Goal: Task Accomplishment & Management: Manage account settings

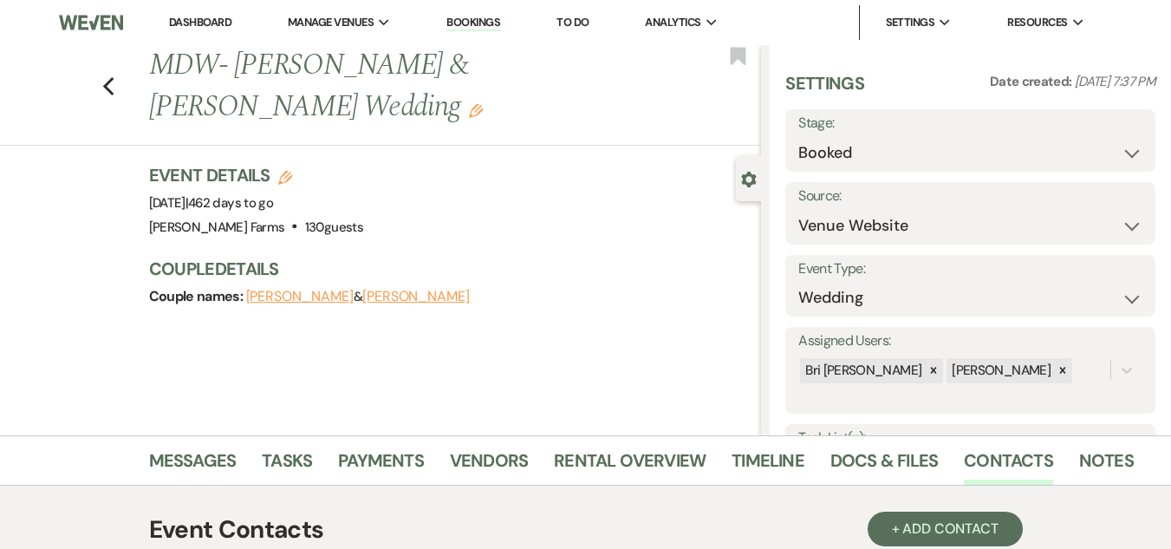
select select "5"
click at [191, 27] on link "Dashboard" at bounding box center [200, 22] width 62 height 15
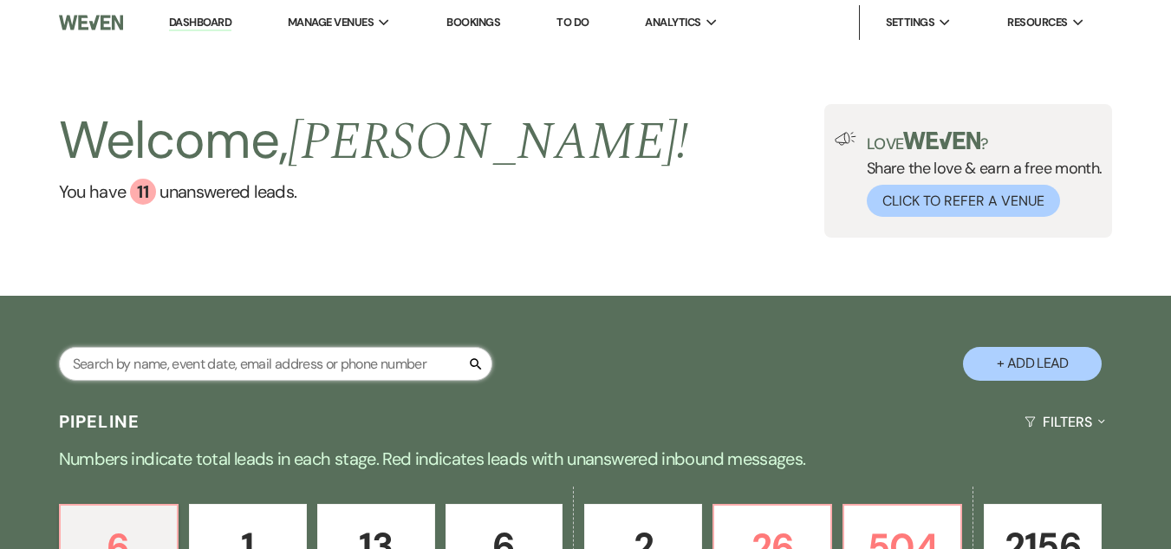
click at [317, 365] on input "text" at bounding box center [275, 364] width 433 height 34
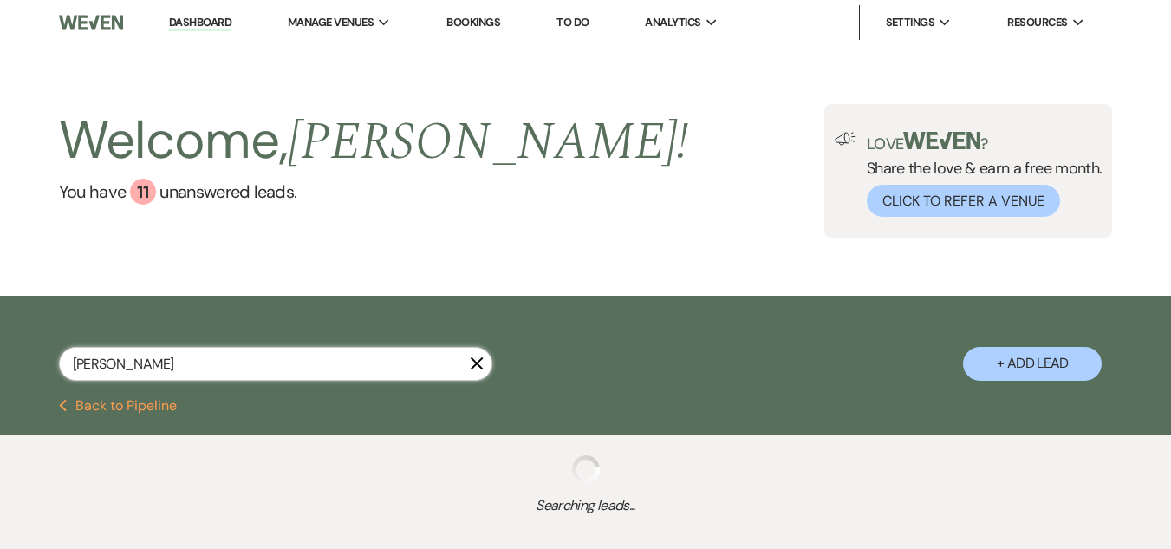
type input "[PERSON_NAME]"
select select "6"
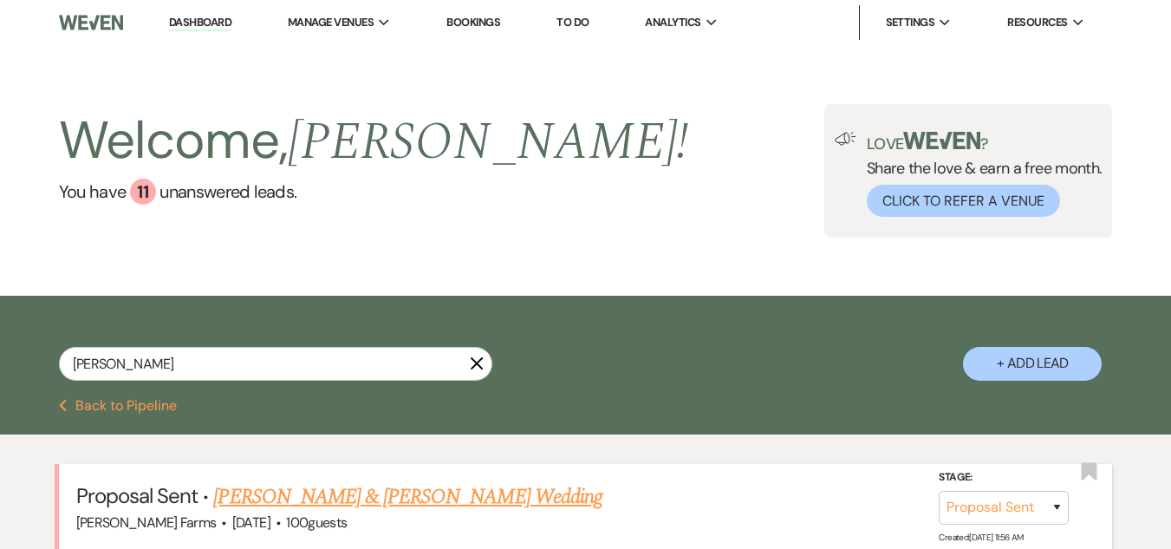
click at [387, 496] on link "[PERSON_NAME] & [PERSON_NAME] Wedding" at bounding box center [407, 496] width 388 height 31
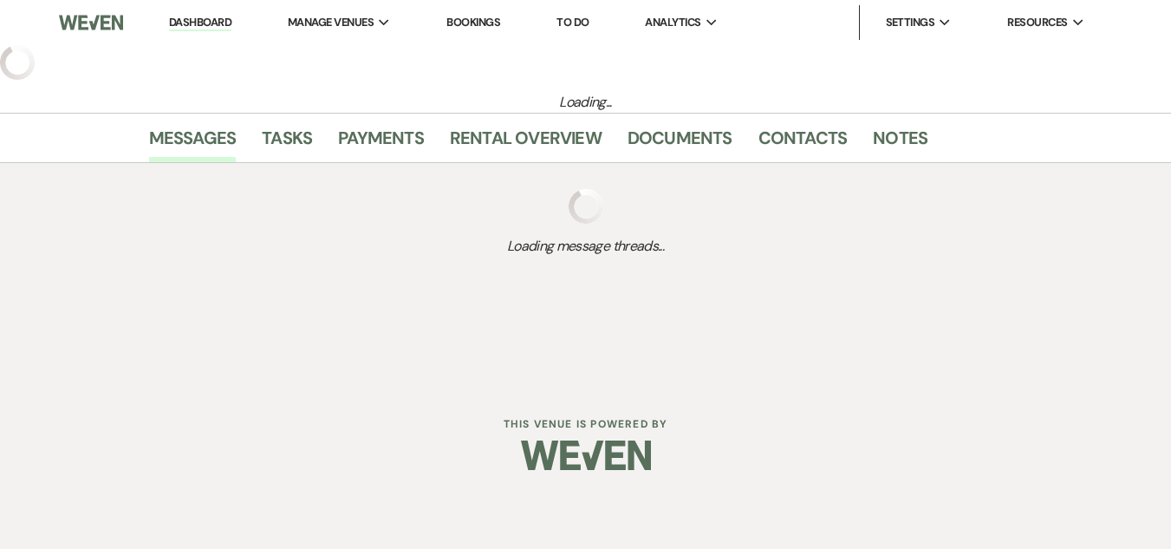
select select "6"
select select "5"
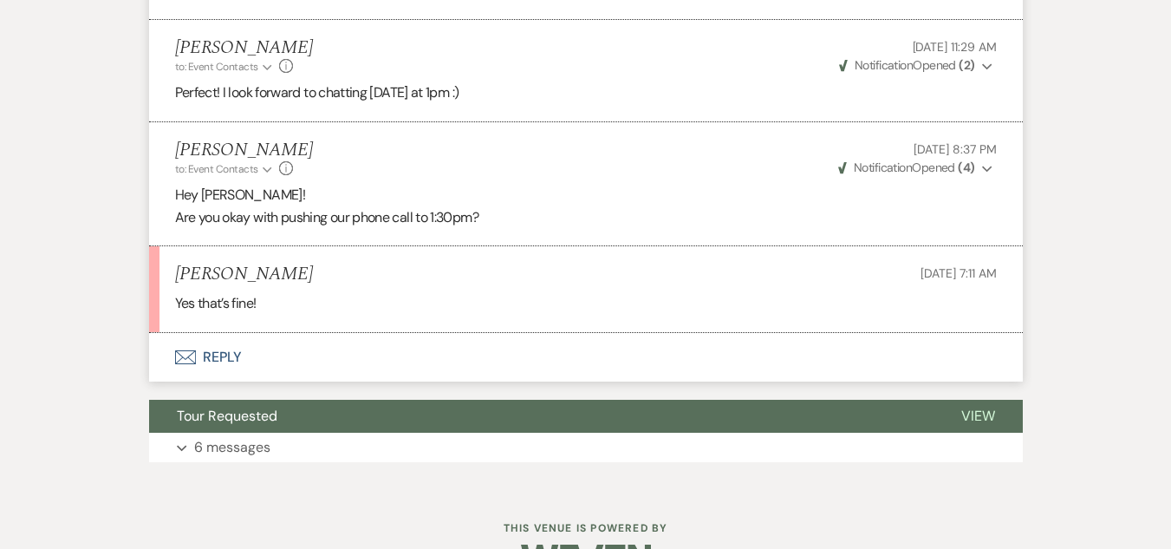
scroll to position [5488, 0]
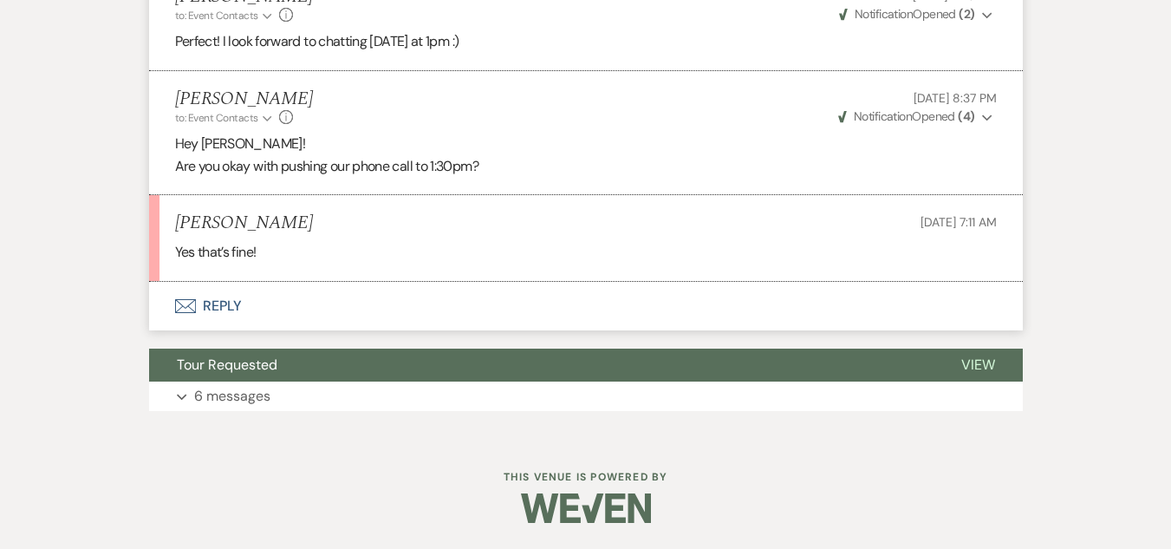
click at [224, 330] on button "Envelope Reply" at bounding box center [586, 306] width 874 height 49
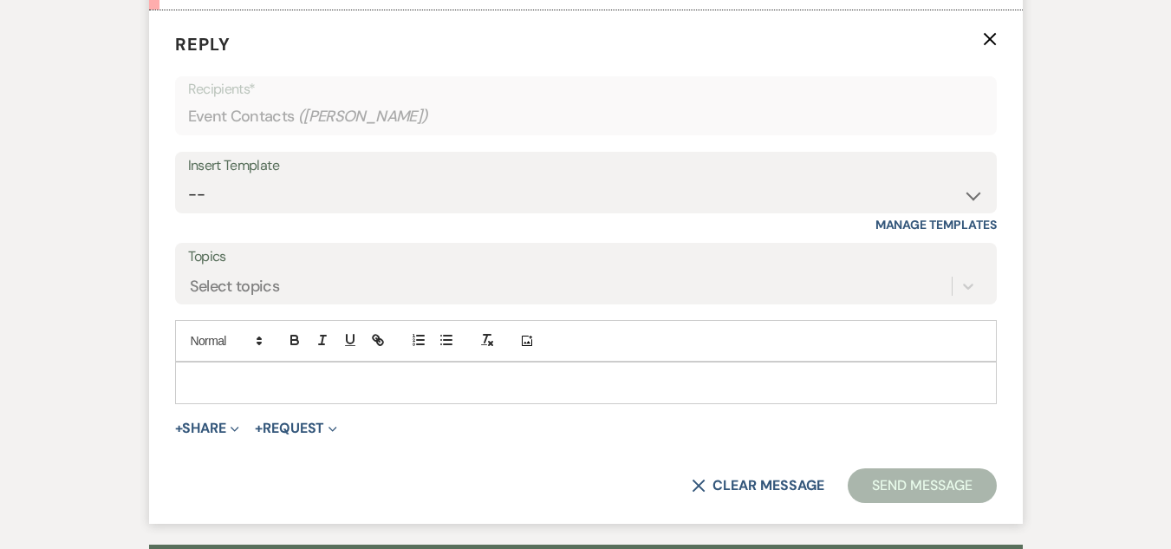
scroll to position [5814, 0]
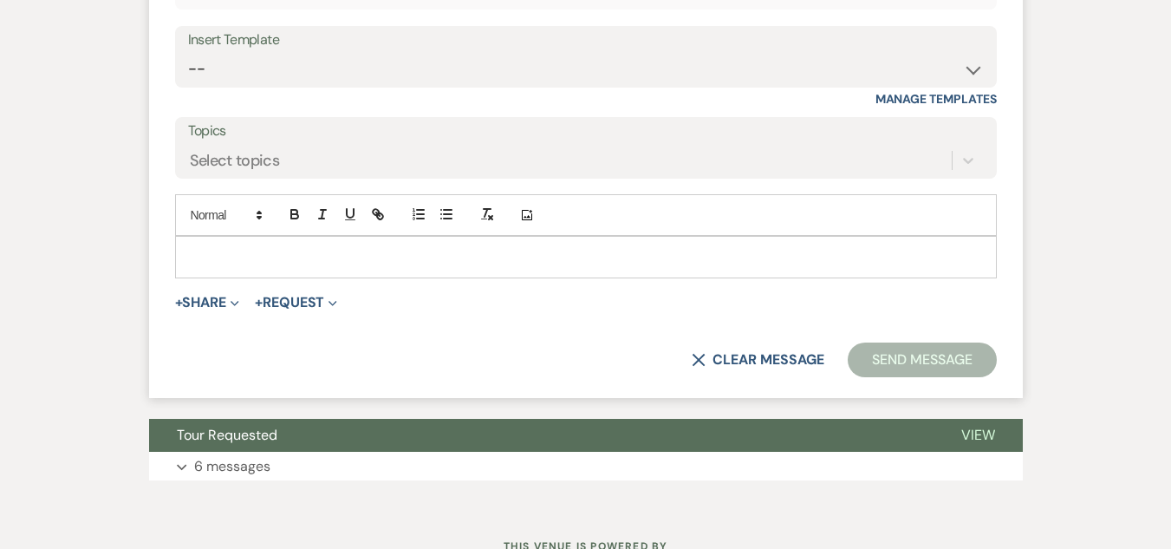
click at [211, 266] on p at bounding box center [586, 256] width 794 height 19
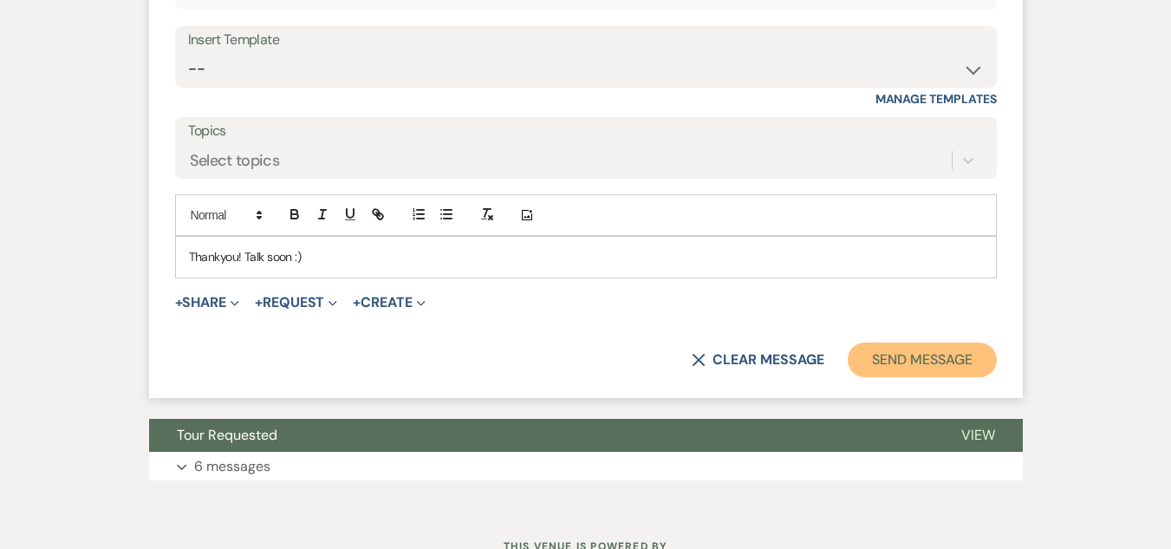
click at [911, 377] on button "Send Message" at bounding box center [922, 359] width 148 height 35
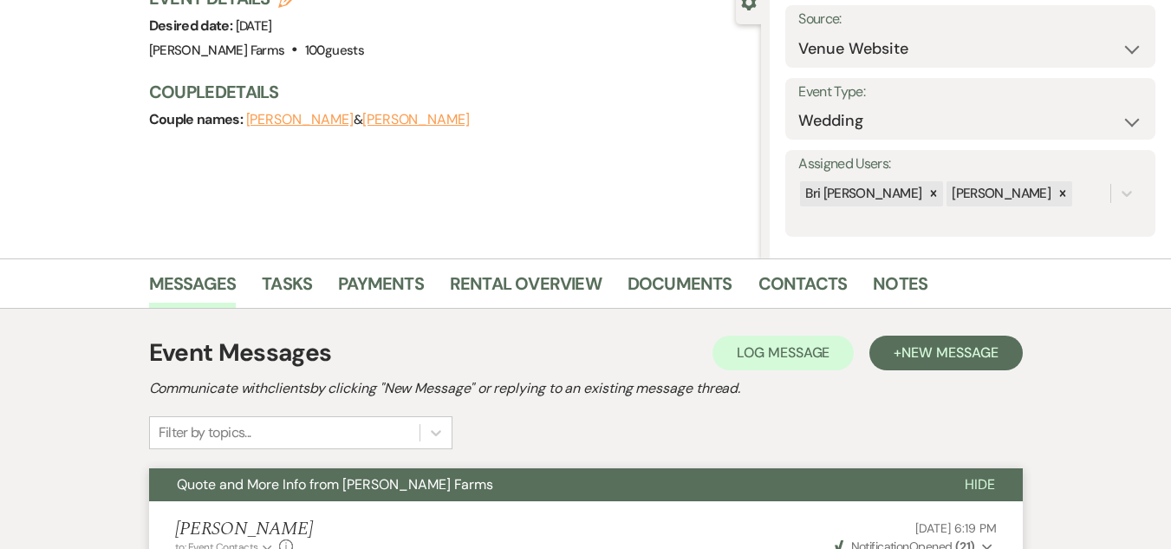
scroll to position [0, 0]
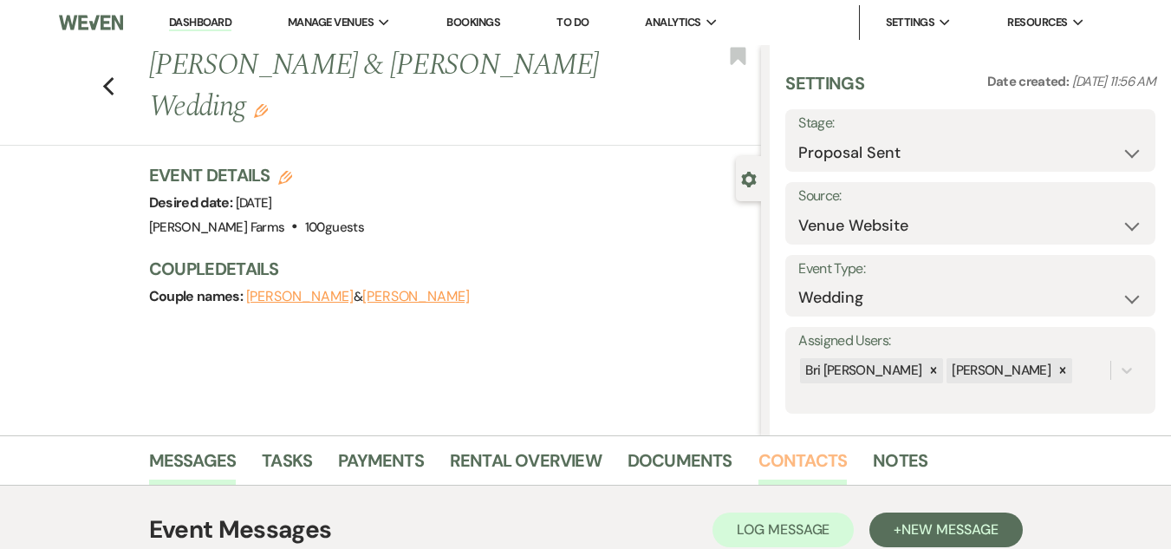
click at [788, 479] on link "Contacts" at bounding box center [802, 465] width 89 height 38
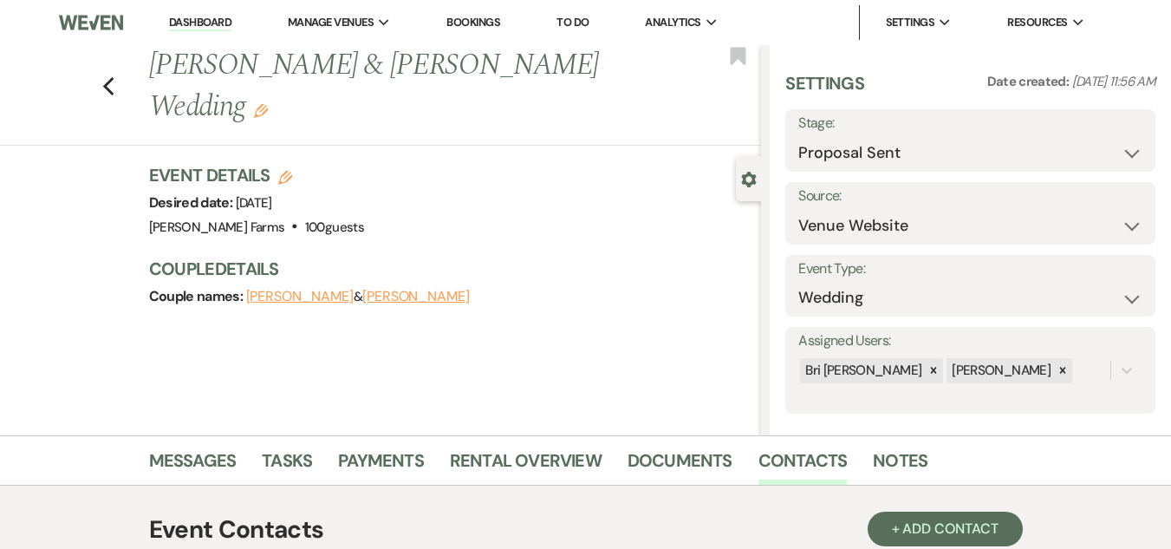
click at [202, 21] on link "Dashboard" at bounding box center [200, 23] width 62 height 16
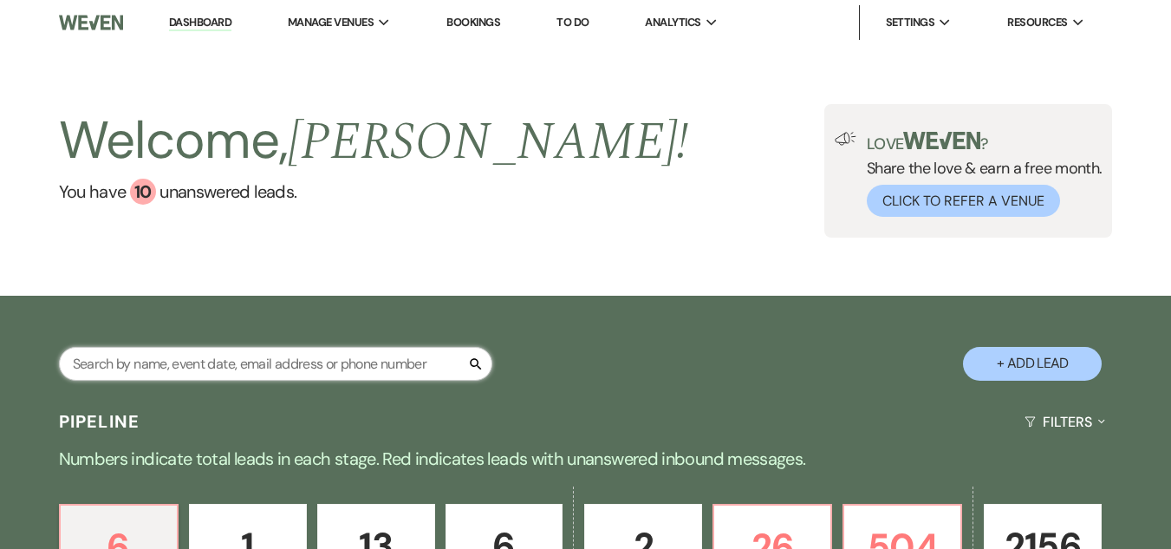
click at [204, 372] on input "text" at bounding box center [275, 364] width 433 height 34
type input "sarina"
select select "8"
select select "5"
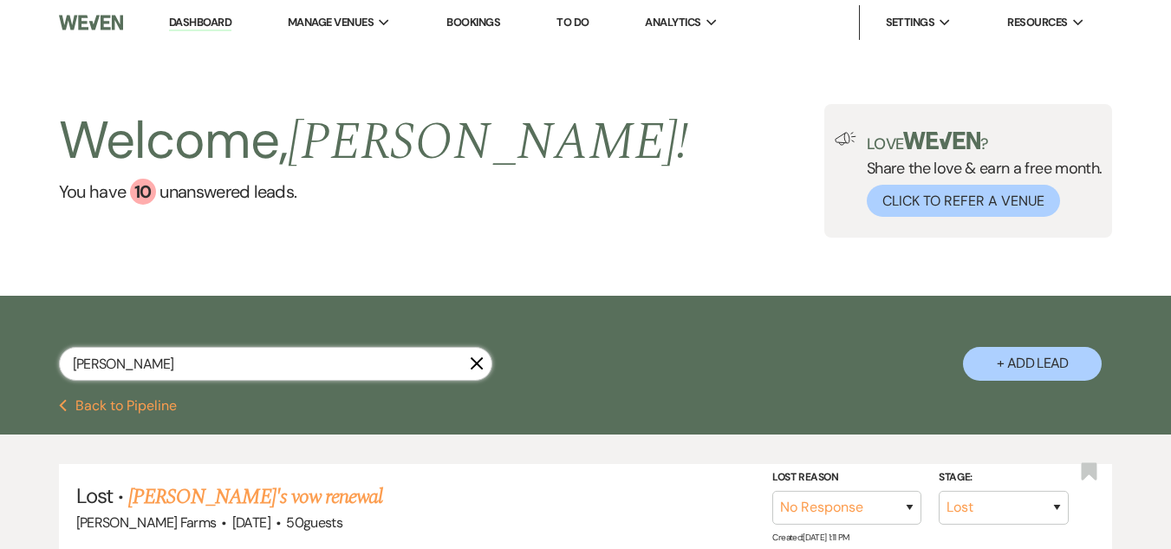
type input "[PERSON_NAME]"
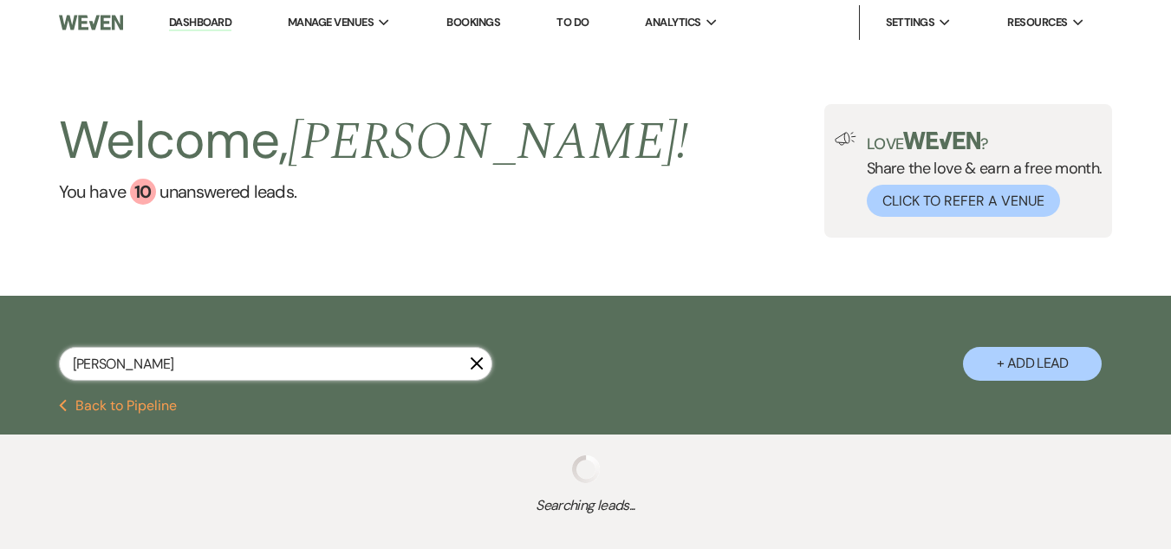
select select "6"
select select "8"
select select "7"
select select "8"
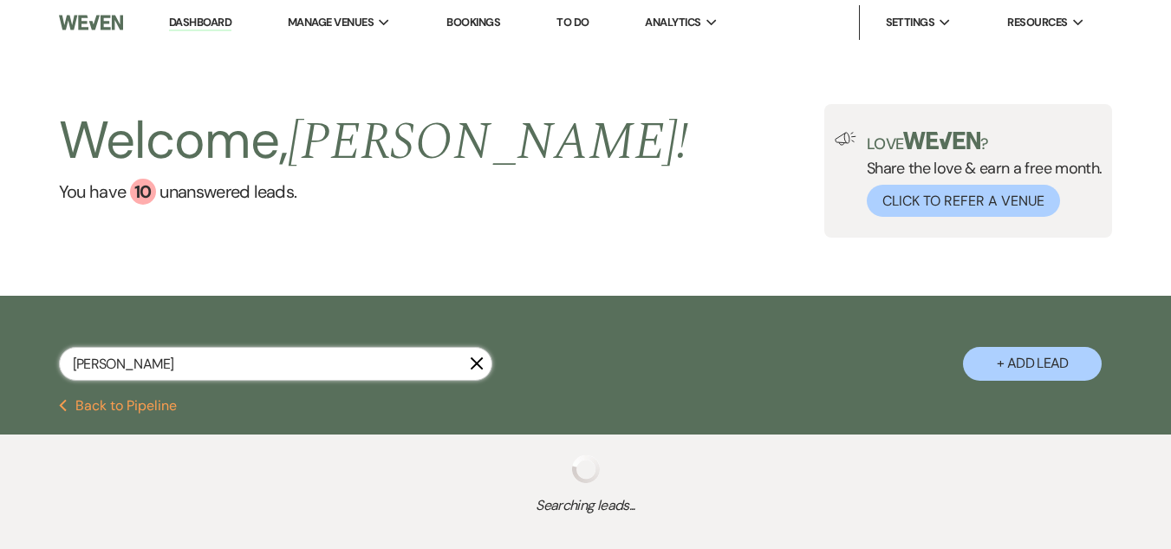
select select "8"
select select "11"
select select "8"
select select "6"
select select "8"
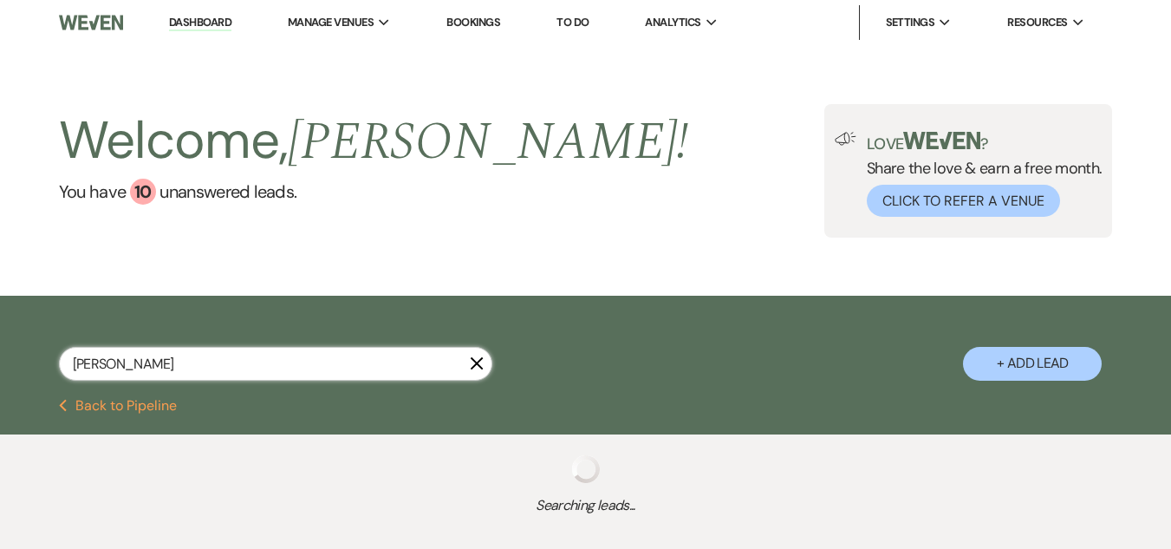
select select "5"
select select "8"
select select "6"
select select "8"
select select "1"
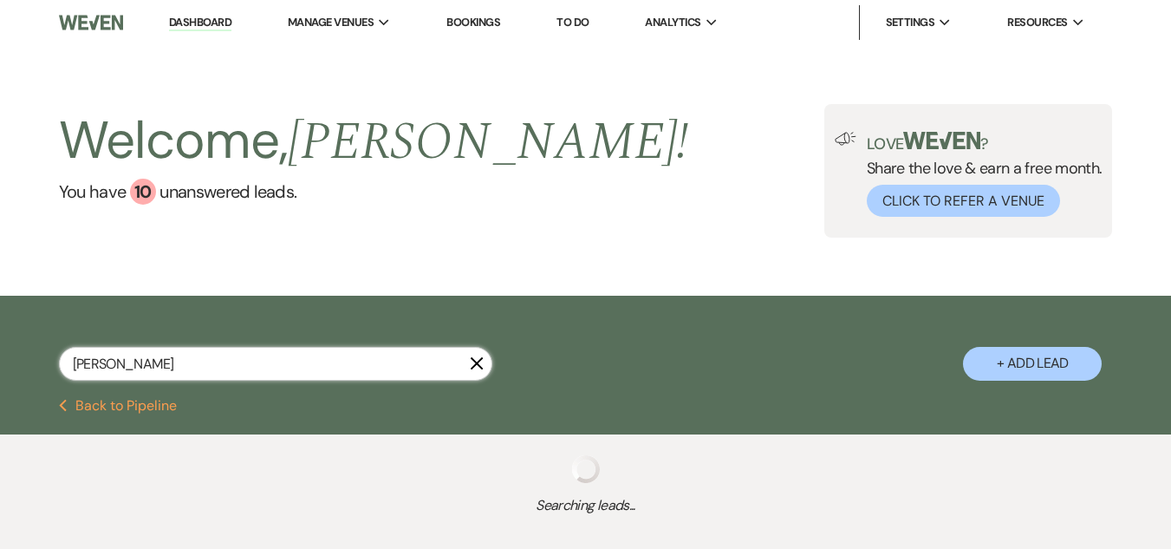
select select "8"
select select "5"
select select "8"
select select "5"
select select "8"
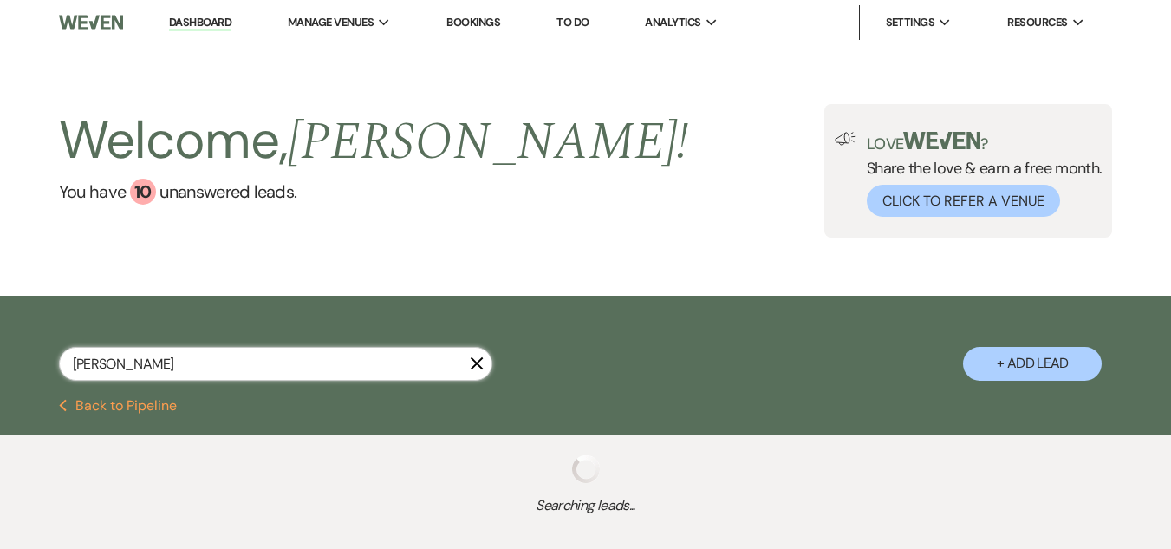
select select "5"
select select "8"
select select "5"
select select "8"
select select "5"
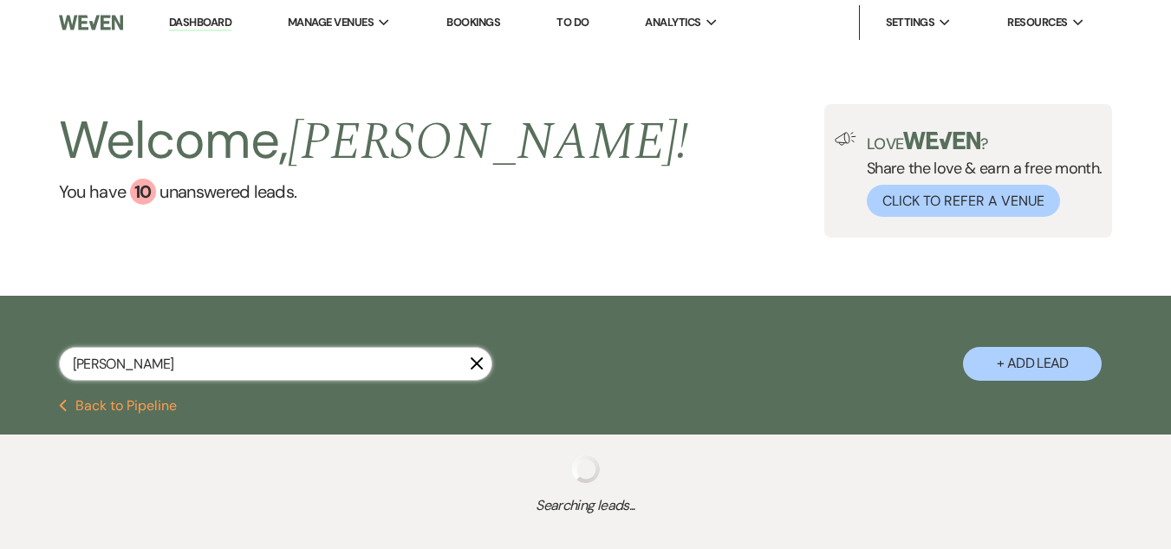
select select "8"
select select "5"
select select "8"
select select "1"
select select "8"
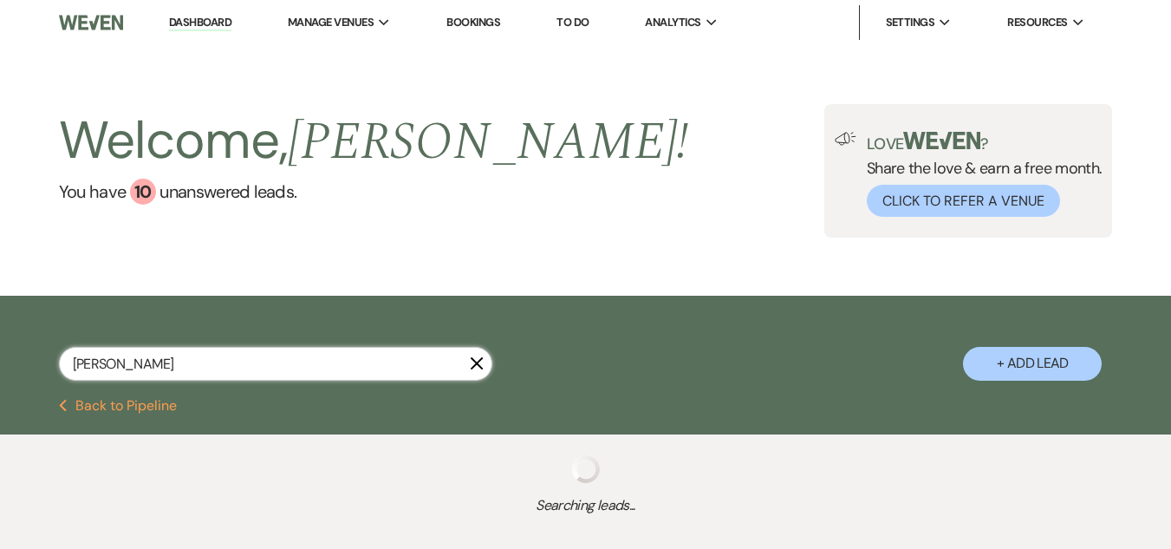
select select "4"
select select "8"
select select "1"
select select "8"
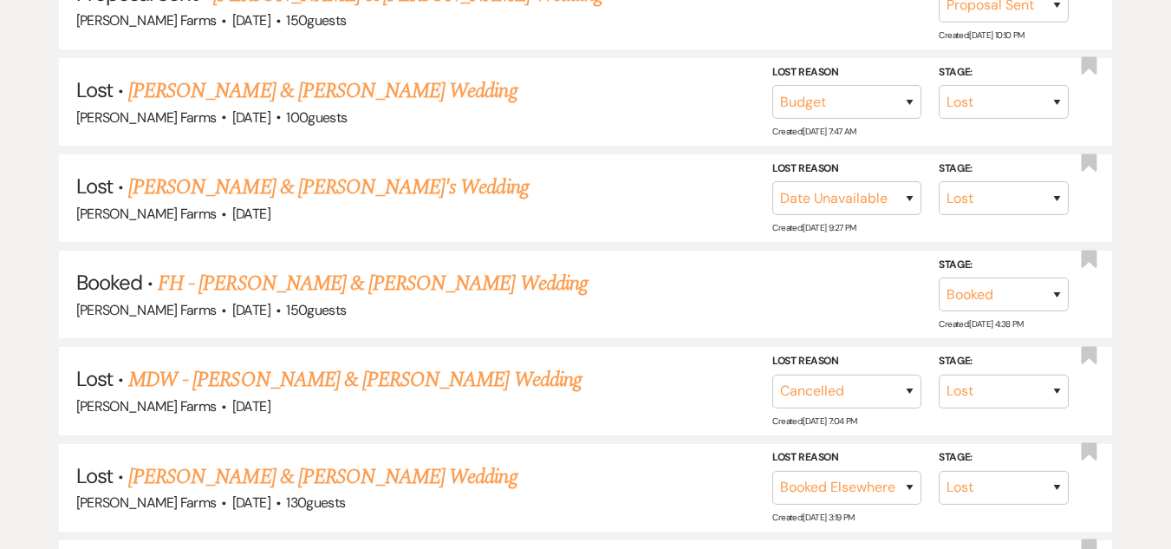
scroll to position [527, 0]
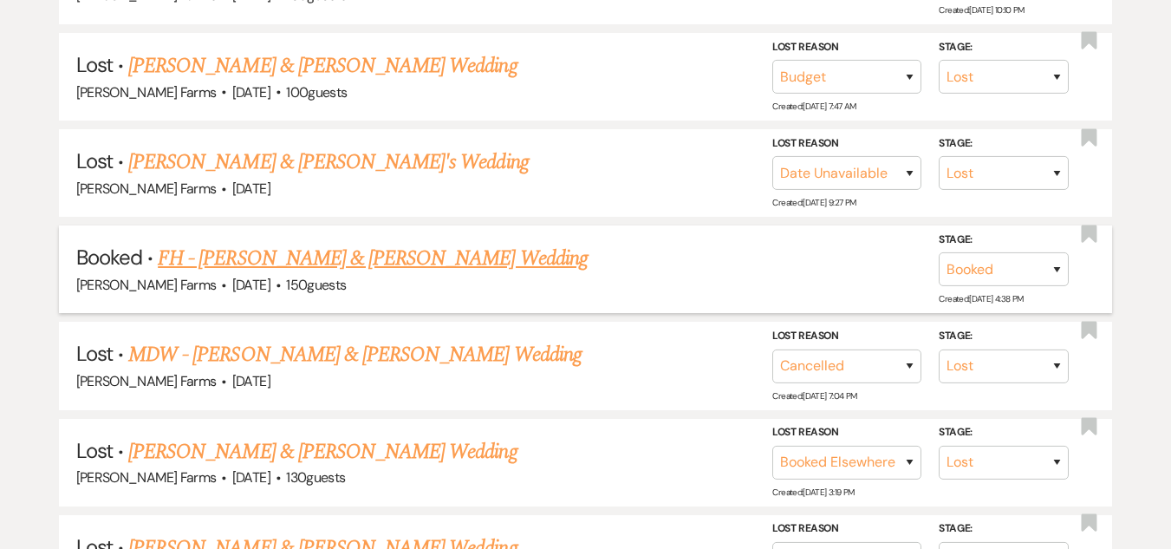
click at [358, 257] on link "FH - [PERSON_NAME] & [PERSON_NAME] Wedding" at bounding box center [373, 258] width 430 height 31
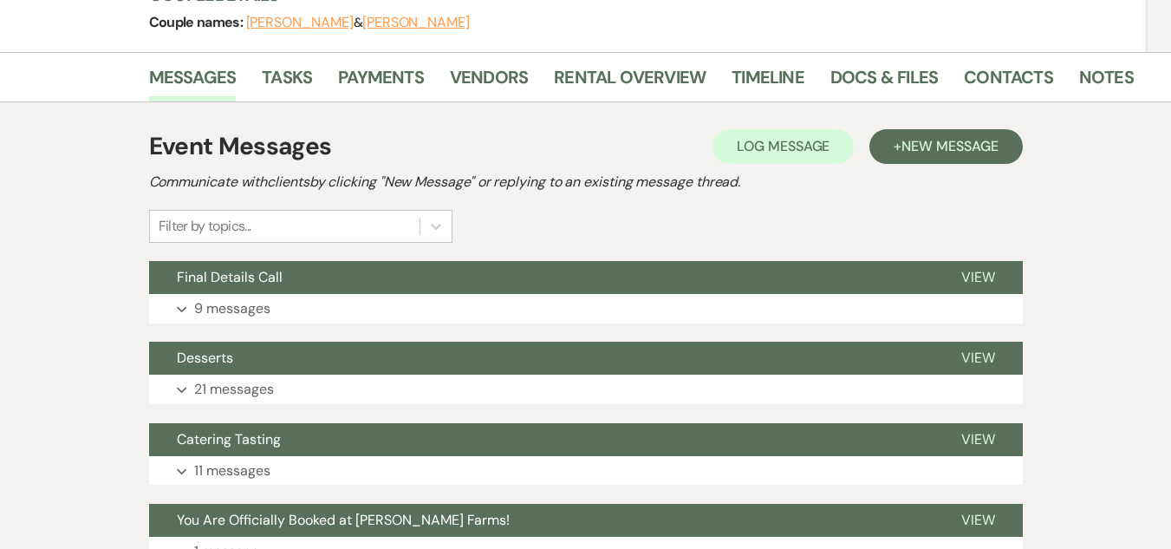
scroll to position [251, 0]
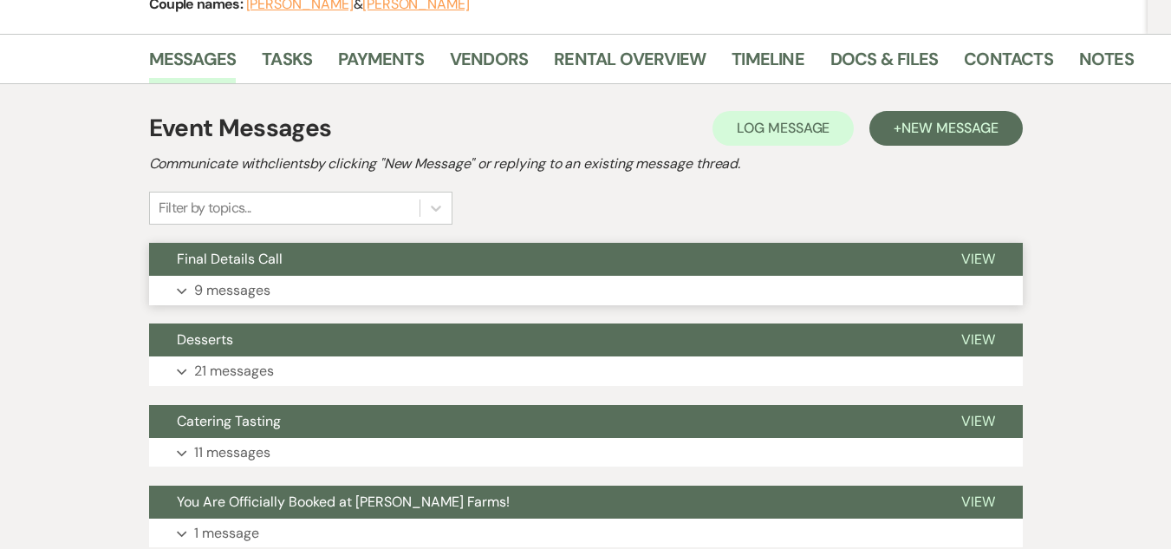
click at [662, 266] on button "Final Details Call" at bounding box center [541, 259] width 784 height 33
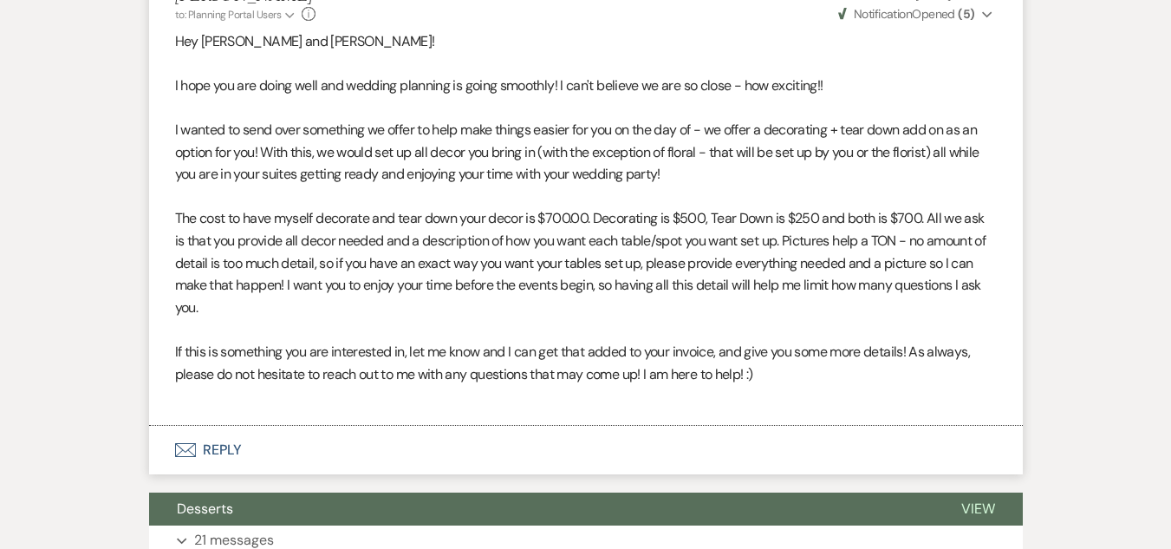
scroll to position [2093, 0]
